Goal: Task Accomplishment & Management: Complete application form

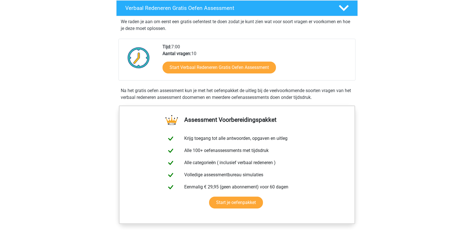
scroll to position [100, 0]
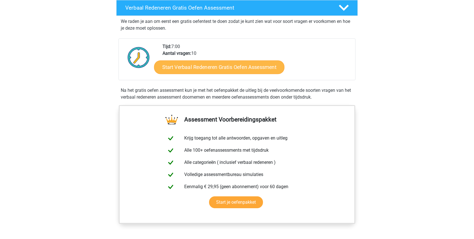
click at [225, 67] on link "Start Verbaal Redeneren Gratis Oefen Assessment" at bounding box center [219, 67] width 130 height 14
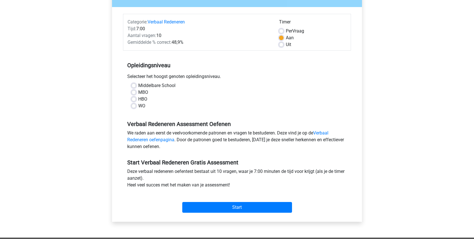
scroll to position [54, 0]
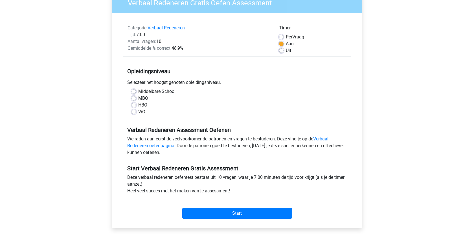
click at [138, 113] on label "WO" at bounding box center [141, 111] width 7 height 7
click at [134, 113] on input "WO" at bounding box center [133, 111] width 5 height 6
radio input "true"
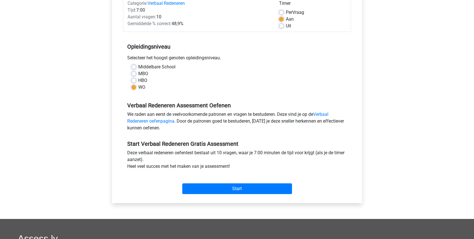
scroll to position [79, 0]
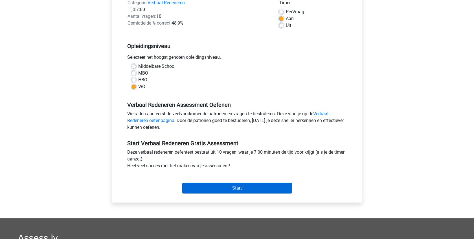
click at [233, 189] on input "Start" at bounding box center [237, 188] width 110 height 11
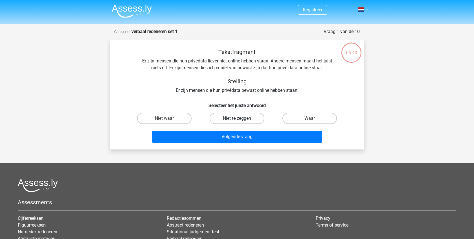
click at [244, 118] on label "Niet te zeggen" at bounding box center [237, 118] width 54 height 11
click at [241, 118] on input "Niet te zeggen" at bounding box center [239, 120] width 4 height 4
radio input "true"
click at [240, 143] on div "Volgende vraag" at bounding box center [237, 138] width 218 height 14
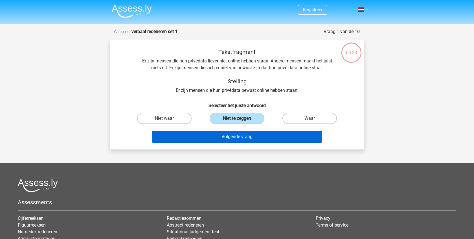
click at [243, 137] on button "Volgende vraag" at bounding box center [237, 137] width 171 height 12
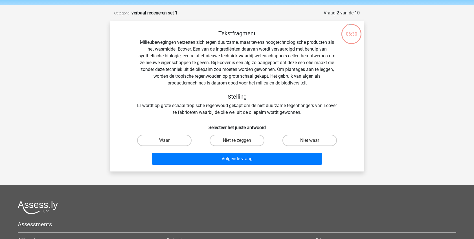
scroll to position [18, 0]
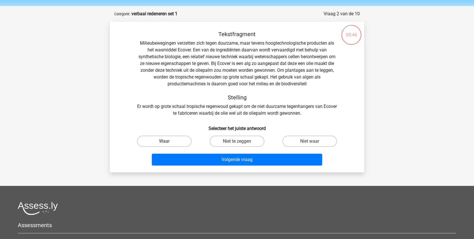
click at [176, 141] on label "Waar" at bounding box center [164, 140] width 54 height 11
click at [168, 141] on input "Waar" at bounding box center [167, 143] width 4 height 4
radio input "true"
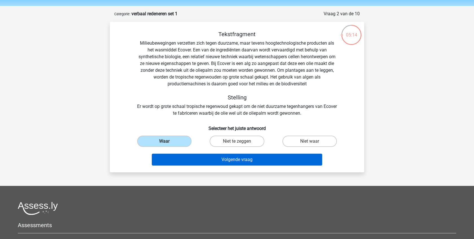
click at [205, 161] on button "Volgende vraag" at bounding box center [237, 160] width 171 height 12
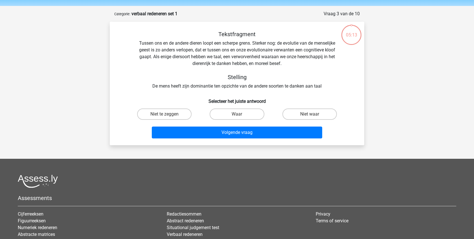
scroll to position [28, 0]
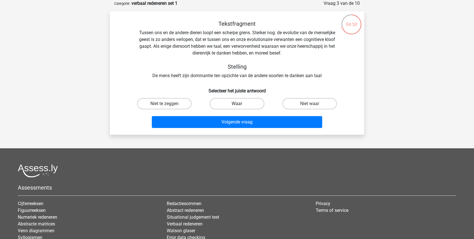
click at [240, 102] on label "Waar" at bounding box center [237, 103] width 54 height 11
click at [240, 104] on input "Waar" at bounding box center [239, 106] width 4 height 4
radio input "true"
click at [232, 129] on div "Volgende vraag" at bounding box center [237, 123] width 218 height 14
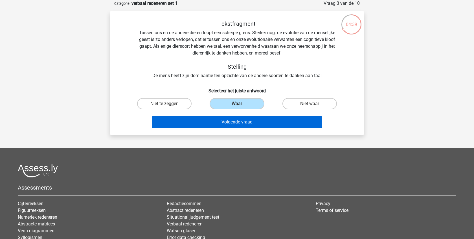
click at [235, 123] on button "Volgende vraag" at bounding box center [237, 122] width 171 height 12
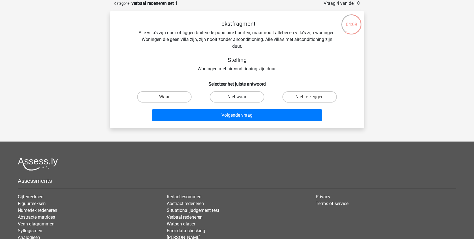
click at [233, 95] on label "Niet waar" at bounding box center [237, 96] width 54 height 11
click at [237, 97] on input "Niet waar" at bounding box center [239, 99] width 4 height 4
radio input "true"
click at [301, 98] on label "Niet te zeggen" at bounding box center [309, 96] width 54 height 11
click at [310, 98] on input "Niet te zeggen" at bounding box center [312, 99] width 4 height 4
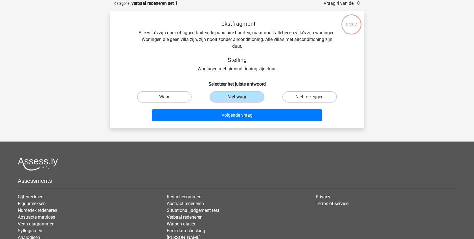
radio input "true"
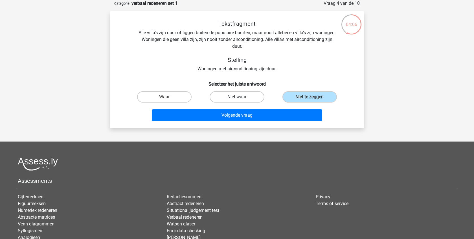
click at [244, 98] on label "Niet waar" at bounding box center [237, 96] width 54 height 11
click at [241, 98] on input "Niet waar" at bounding box center [239, 99] width 4 height 4
radio input "true"
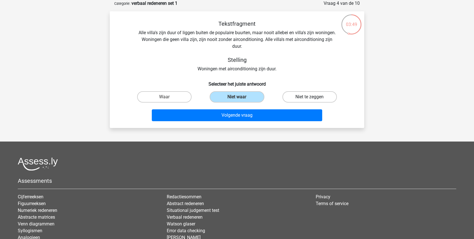
click at [300, 97] on label "Niet te zeggen" at bounding box center [309, 96] width 54 height 11
click at [310, 97] on input "Niet te zeggen" at bounding box center [312, 99] width 4 height 4
radio input "true"
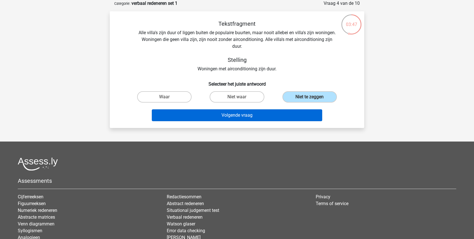
click at [218, 117] on button "Volgende vraag" at bounding box center [237, 115] width 171 height 12
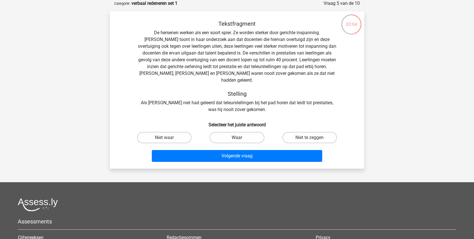
click at [251, 132] on label "Waar" at bounding box center [237, 137] width 54 height 11
click at [241, 137] on input "Waar" at bounding box center [239, 139] width 4 height 4
radio input "true"
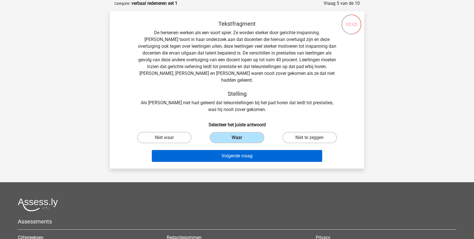
click at [241, 151] on button "Volgende vraag" at bounding box center [237, 156] width 171 height 12
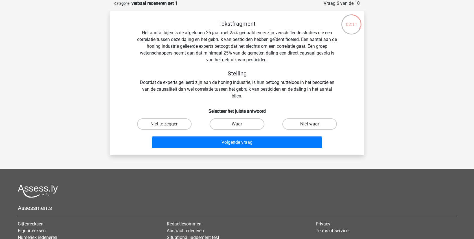
click at [308, 125] on label "Niet waar" at bounding box center [309, 123] width 54 height 11
click at [310, 125] on input "Niet waar" at bounding box center [312, 126] width 4 height 4
radio input "true"
click at [172, 126] on label "Niet te zeggen" at bounding box center [164, 123] width 54 height 11
click at [168, 126] on input "Niet te zeggen" at bounding box center [167, 126] width 4 height 4
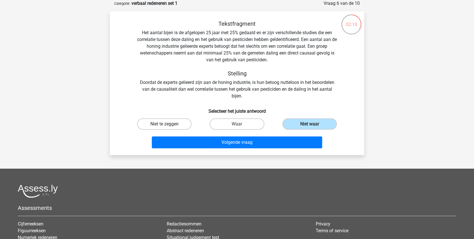
radio input "true"
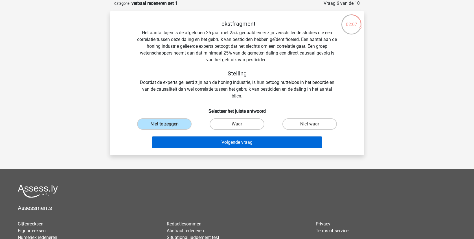
click at [207, 142] on button "Volgende vraag" at bounding box center [237, 142] width 171 height 12
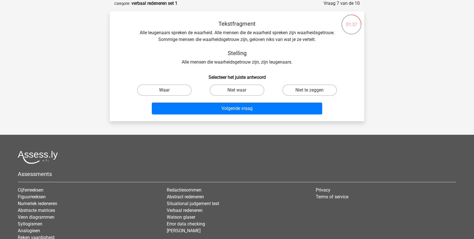
click at [176, 86] on label "Waar" at bounding box center [164, 89] width 54 height 11
click at [168, 90] on input "Waar" at bounding box center [167, 92] width 4 height 4
radio input "true"
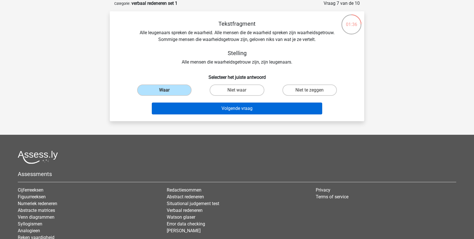
click at [204, 109] on button "Volgende vraag" at bounding box center [237, 108] width 171 height 12
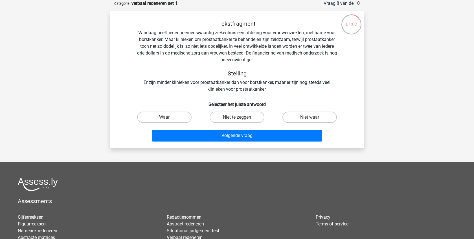
click at [310, 118] on input "Niet waar" at bounding box center [312, 119] width 4 height 4
radio input "true"
click at [240, 117] on input "Niet te zeggen" at bounding box center [239, 119] width 4 height 4
radio input "true"
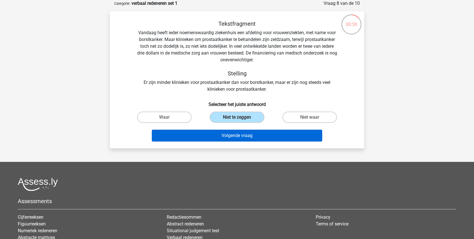
click at [236, 137] on button "Volgende vraag" at bounding box center [237, 136] width 171 height 12
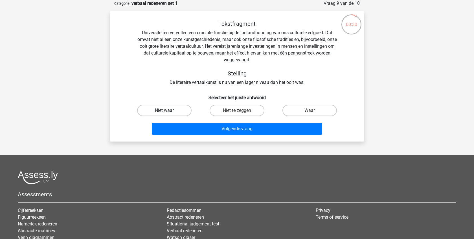
click at [148, 112] on label "Niet waar" at bounding box center [164, 110] width 54 height 11
click at [165, 112] on input "Niet waar" at bounding box center [167, 112] width 4 height 4
radio input "true"
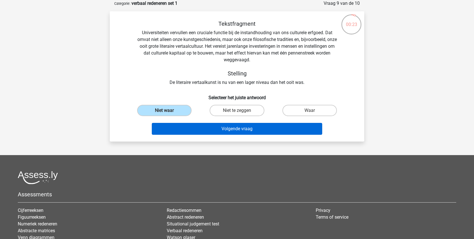
click at [233, 127] on button "Volgende vraag" at bounding box center [237, 129] width 171 height 12
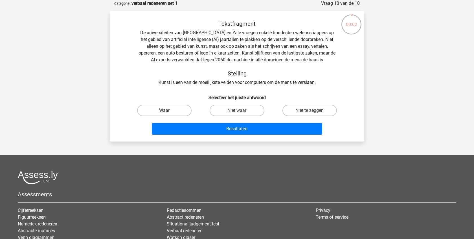
click at [160, 111] on label "Waar" at bounding box center [164, 110] width 54 height 11
click at [165, 111] on input "Waar" at bounding box center [167, 112] width 4 height 4
radio input "true"
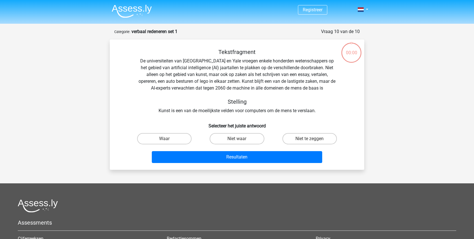
scroll to position [28, 0]
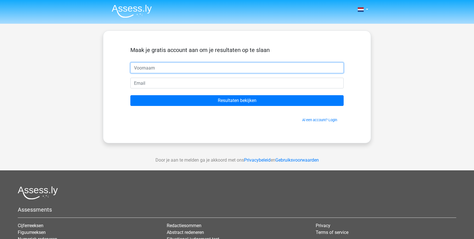
click at [204, 73] on input "text" at bounding box center [236, 67] width 213 height 11
type input "d"
type input "[PERSON_NAME]"
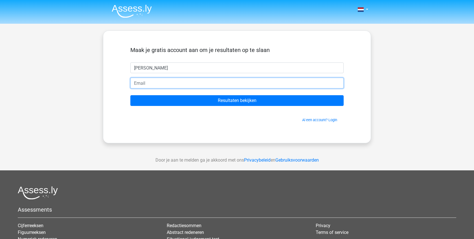
type input "H"
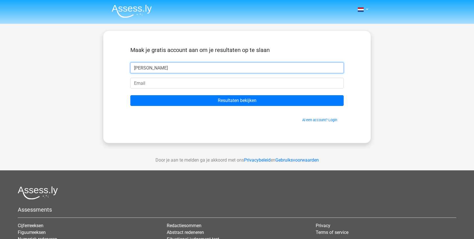
drag, startPoint x: 162, startPoint y: 69, endPoint x: 110, endPoint y: 66, distance: 52.6
click at [110, 67] on div "Maak je gratis account aan om je resultaten op te slaan Henk Resultaten bekijke…" at bounding box center [237, 86] width 268 height 113
type input "[PERSON_NAME]"
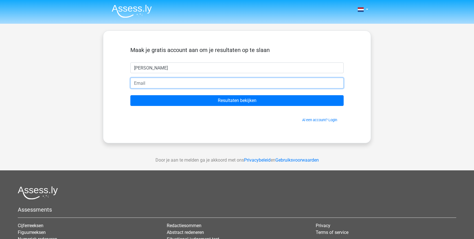
click at [140, 86] on input "email" at bounding box center [236, 83] width 213 height 11
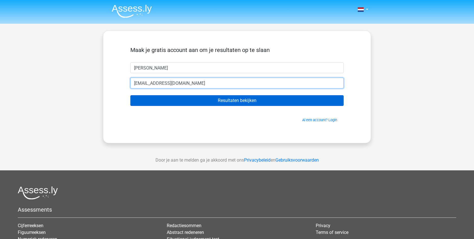
type input "[EMAIL_ADDRESS][DOMAIN_NAME]"
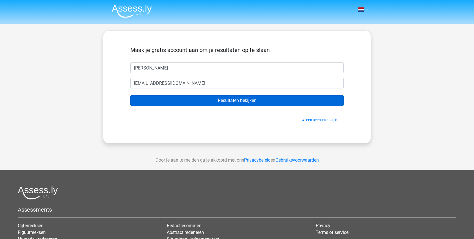
click at [236, 100] on input "Resultaten bekijken" at bounding box center [236, 100] width 213 height 11
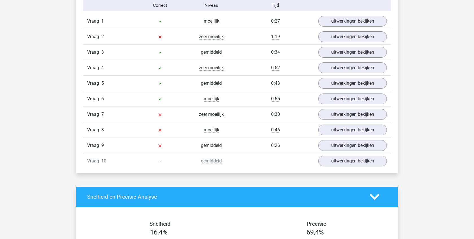
scroll to position [479, 0]
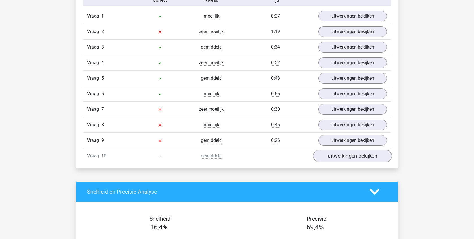
click at [362, 157] on link "uitwerkingen bekijken" at bounding box center [352, 156] width 79 height 12
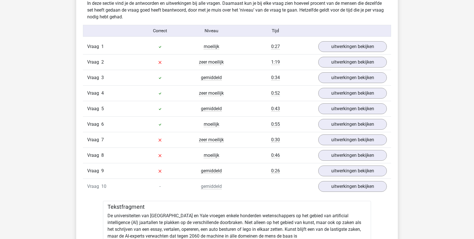
scroll to position [447, 0]
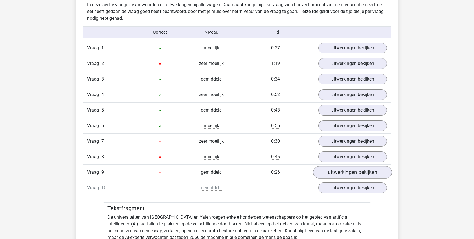
click at [341, 173] on link "uitwerkingen bekijken" at bounding box center [352, 172] width 79 height 12
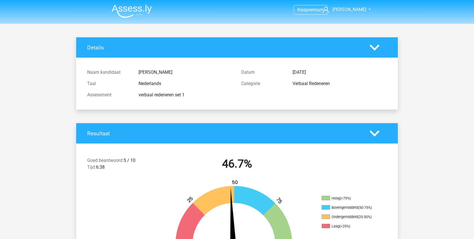
scroll to position [0, 0]
